Goal: Use online tool/utility: Utilize a website feature to perform a specific function

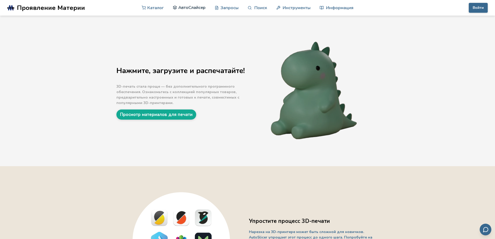
click at [190, 9] on font "АвтоСлайсер" at bounding box center [191, 7] width 27 height 6
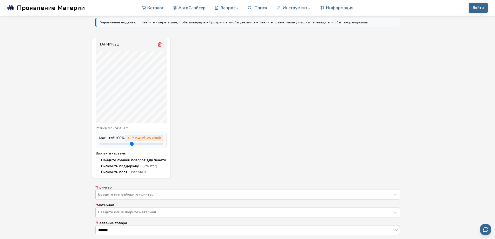
scroll to position [182, 0]
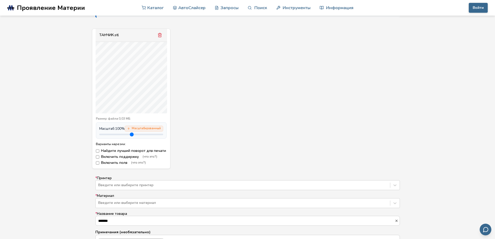
click at [114, 135] on input "range" at bounding box center [131, 135] width 64 height 2
drag, startPoint x: 114, startPoint y: 138, endPoint x: 121, endPoint y: 138, distance: 7.0
click at [121, 135] on input "range" at bounding box center [131, 135] width 64 height 2
drag, startPoint x: 121, startPoint y: 138, endPoint x: 133, endPoint y: 138, distance: 12.2
click at [133, 135] on input "range" at bounding box center [131, 135] width 64 height 2
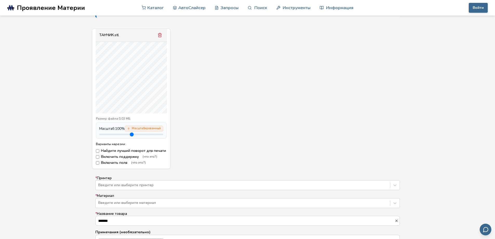
drag, startPoint x: 128, startPoint y: 138, endPoint x: 118, endPoint y: 139, distance: 10.2
click at [119, 135] on input "range" at bounding box center [131, 135] width 64 height 2
click at [116, 135] on input "range" at bounding box center [131, 135] width 64 height 2
drag, startPoint x: 141, startPoint y: 134, endPoint x: 168, endPoint y: 141, distance: 27.9
click at [163, 135] on input "range" at bounding box center [131, 135] width 64 height 2
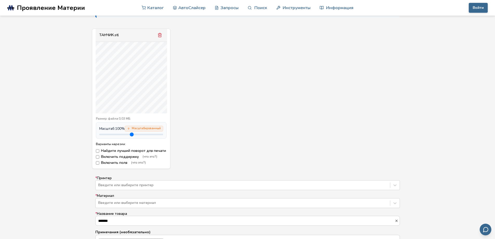
drag, startPoint x: 159, startPoint y: 135, endPoint x: 148, endPoint y: 137, distance: 10.5
click at [149, 135] on input "range" at bounding box center [131, 135] width 64 height 2
drag, startPoint x: 148, startPoint y: 137, endPoint x: 132, endPoint y: 141, distance: 16.7
click at [132, 135] on input "range" at bounding box center [131, 135] width 64 height 2
drag, startPoint x: 131, startPoint y: 140, endPoint x: 123, endPoint y: 139, distance: 7.8
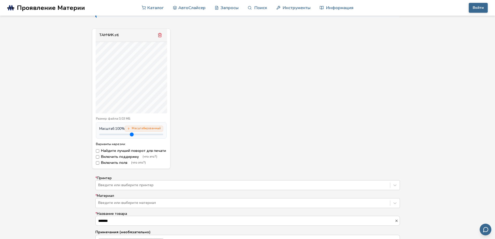
click at [123, 139] on div "Масштаб: 100 % Масштабированный" at bounding box center [131, 130] width 71 height 16
type input "***"
click at [128, 135] on input "range" at bounding box center [131, 135] width 64 height 2
click at [102, 153] on label "Найдите лучший поворот для печати" at bounding box center [131, 151] width 71 height 4
click at [103, 165] on label "Включить поля (что это?)" at bounding box center [131, 163] width 71 height 4
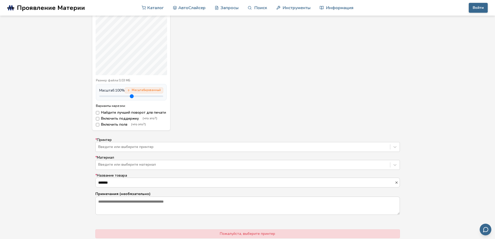
scroll to position [286, 0]
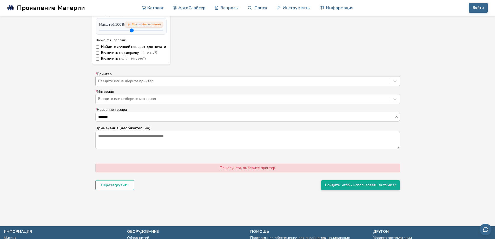
click at [152, 85] on div "Введите или выберите принтер" at bounding box center [243, 81] width 295 height 7
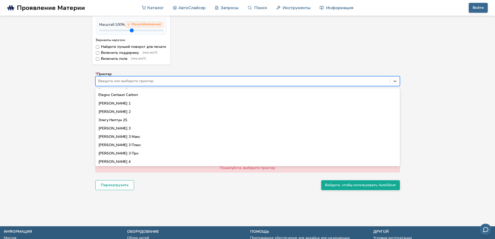
scroll to position [208, 0]
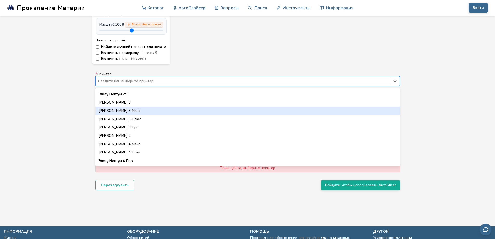
click at [136, 115] on div "[PERSON_NAME] 3 Макс" at bounding box center [247, 111] width 305 height 8
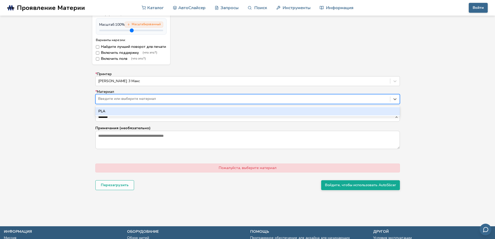
click at [138, 101] on div at bounding box center [242, 98] width 289 height 5
click at [137, 115] on div "НОАК" at bounding box center [247, 111] width 305 height 8
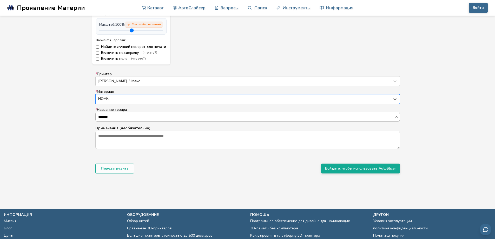
click at [136, 121] on input "*******" at bounding box center [245, 116] width 299 height 9
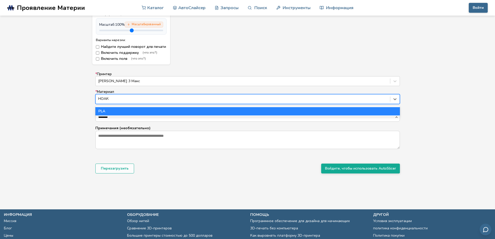
click at [138, 101] on div at bounding box center [242, 98] width 289 height 5
click at [306, 101] on div at bounding box center [242, 98] width 289 height 5
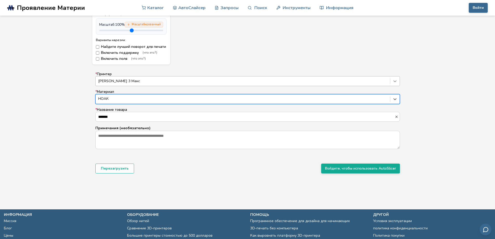
click at [393, 84] on icon at bounding box center [395, 81] width 5 height 5
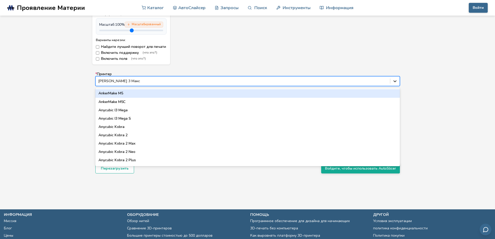
click at [393, 84] on icon at bounding box center [395, 81] width 5 height 5
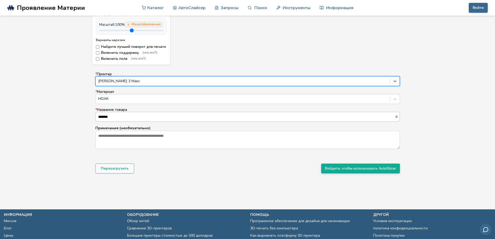
click at [241, 121] on input "*******" at bounding box center [245, 116] width 299 height 9
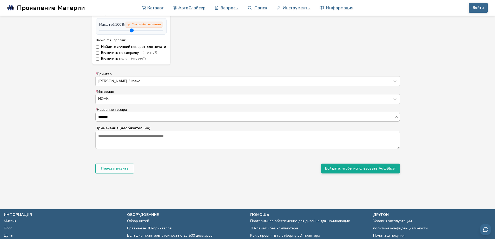
click at [125, 121] on input "*******" at bounding box center [245, 116] width 299 height 9
type input "****"
click at [169, 144] on textarea "Примечания (необязательно)" at bounding box center [248, 140] width 304 height 18
click at [328, 171] on font "Войдите, чтобы использовать AutoSlicer" at bounding box center [360, 168] width 71 height 5
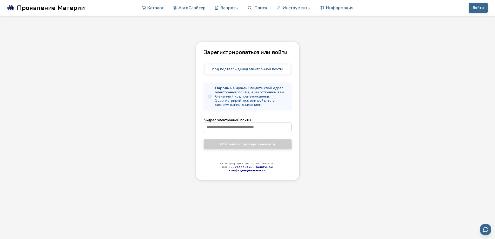
click at [269, 137] on form "* Адрес электронной почты Отправить проверочный код" at bounding box center [248, 133] width 88 height 31
click at [254, 125] on input "* Адрес электронной почты" at bounding box center [247, 127] width 87 height 9
click at [255, 128] on input "* Адрес электронной почты" at bounding box center [247, 127] width 87 height 9
